Goal: Information Seeking & Learning: Learn about a topic

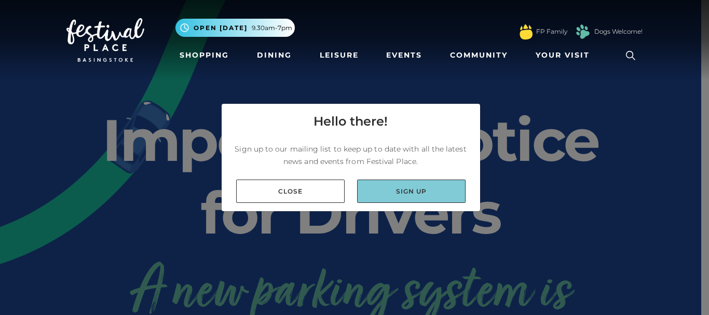
click at [375, 193] on link "Sign up" at bounding box center [411, 191] width 109 height 23
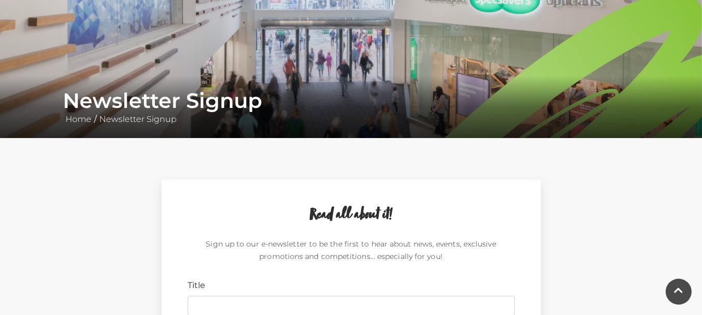
scroll to position [52, 0]
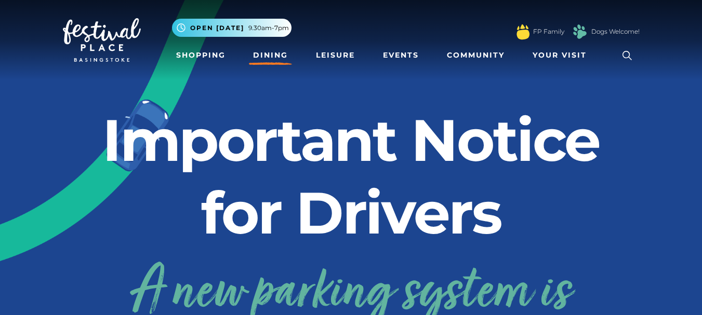
click at [264, 52] on link "Dining" at bounding box center [270, 55] width 43 height 19
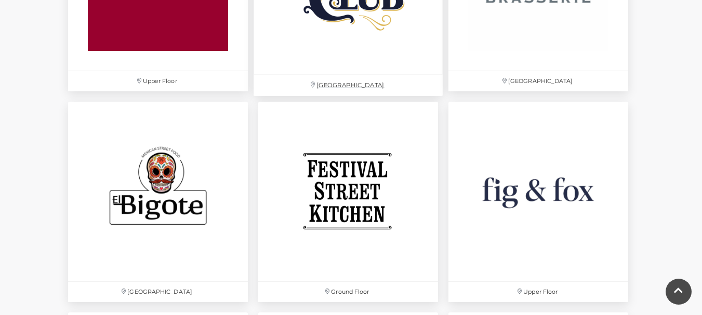
scroll to position [1662, 0]
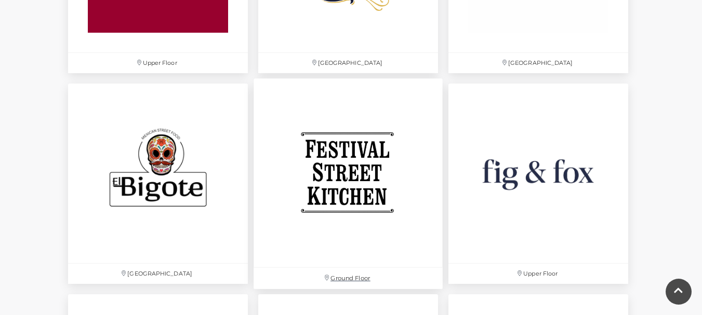
click at [352, 187] on img at bounding box center [347, 172] width 189 height 189
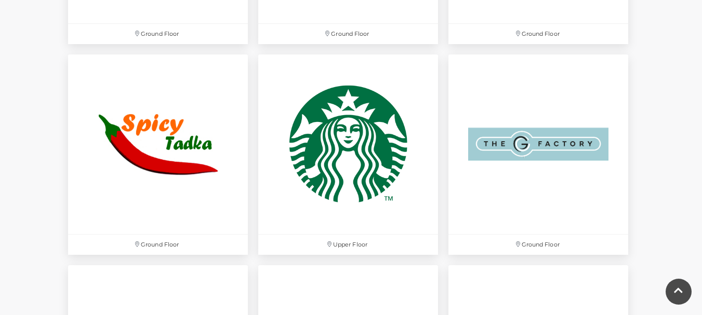
scroll to position [3220, 0]
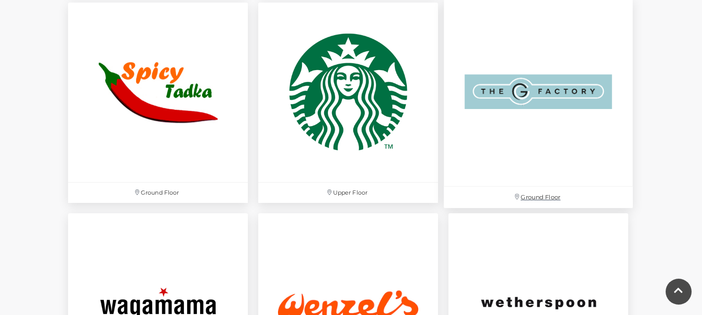
click at [517, 97] on img at bounding box center [537, 91] width 189 height 189
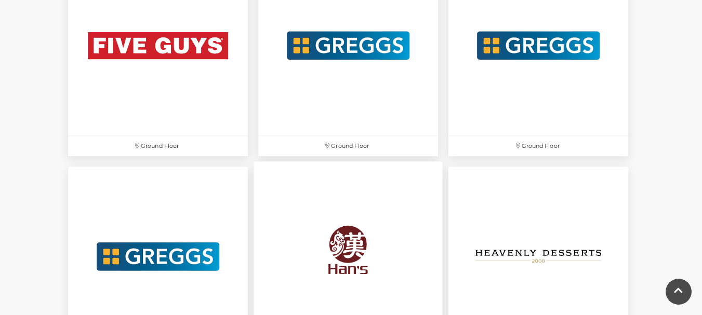
scroll to position [2077, 0]
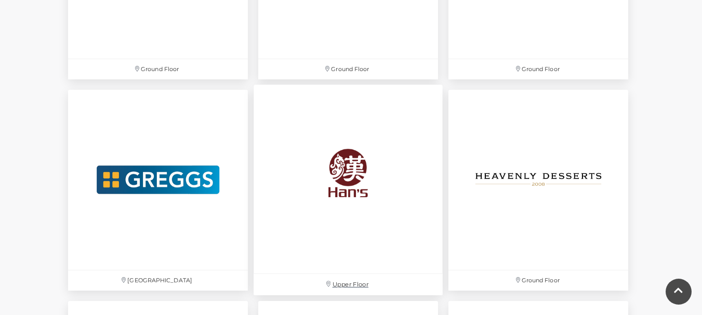
click at [352, 171] on img at bounding box center [347, 179] width 189 height 189
